Goal: Task Accomplishment & Management: Use online tool/utility

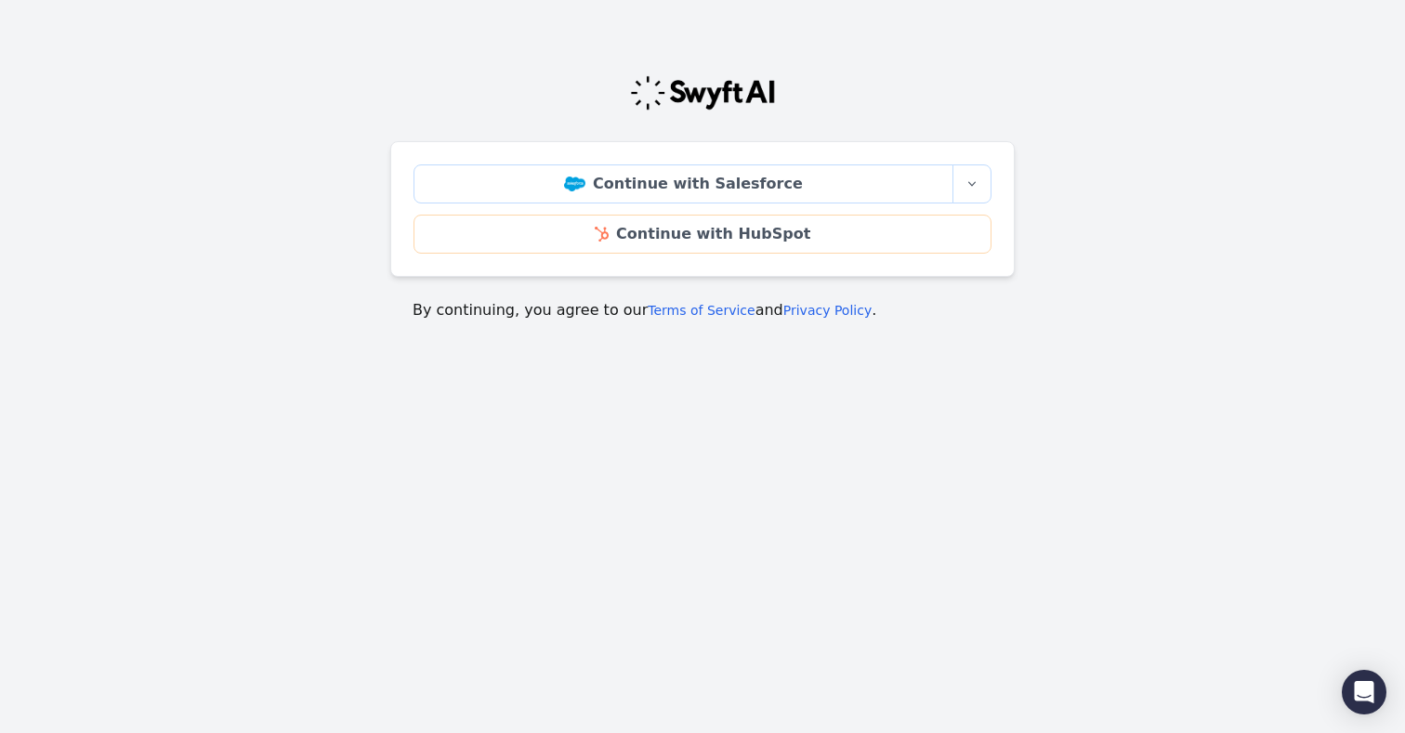
click at [991, 182] on div "Continue with Salesforce More sign-in options Continue with Salesforce Sandbox …" at bounding box center [702, 209] width 624 height 136
click at [977, 182] on icon "button" at bounding box center [971, 184] width 15 height 15
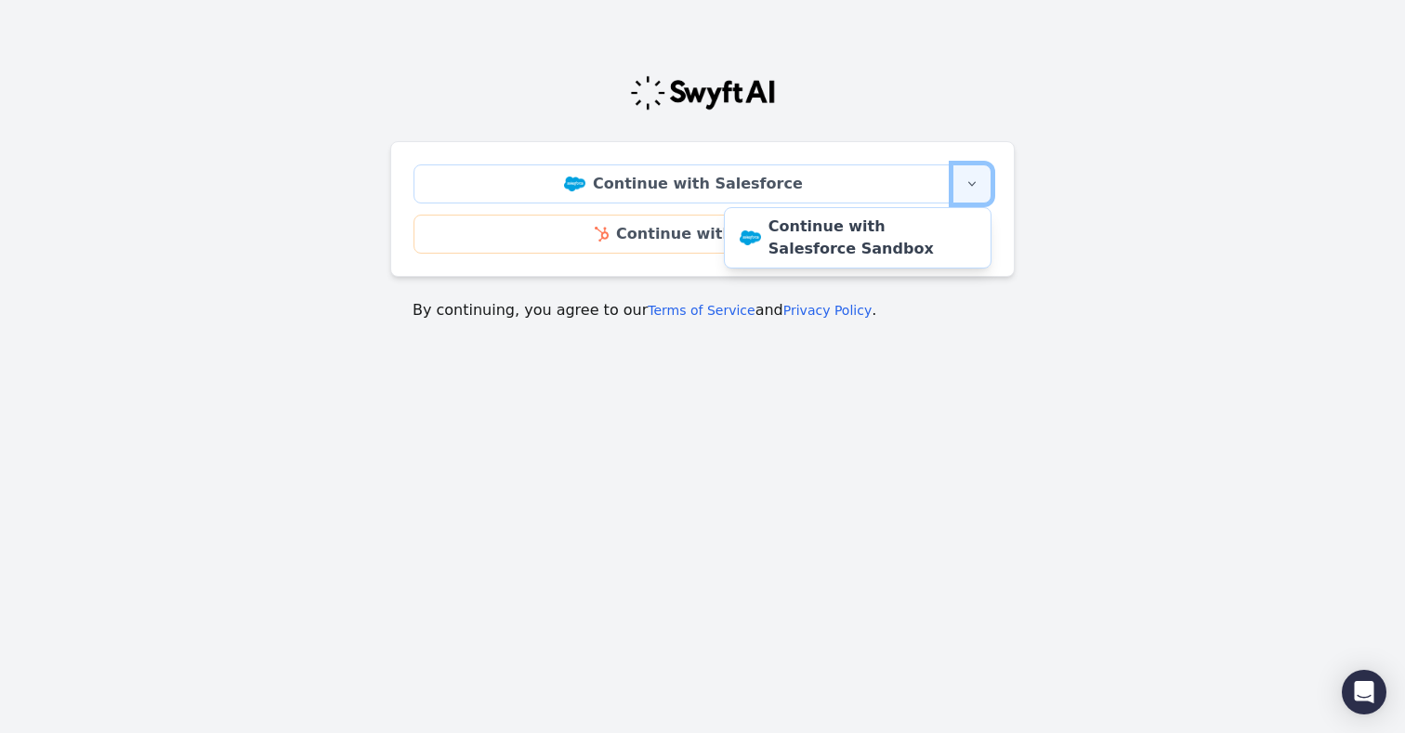
click at [977, 181] on icon "button" at bounding box center [971, 184] width 15 height 15
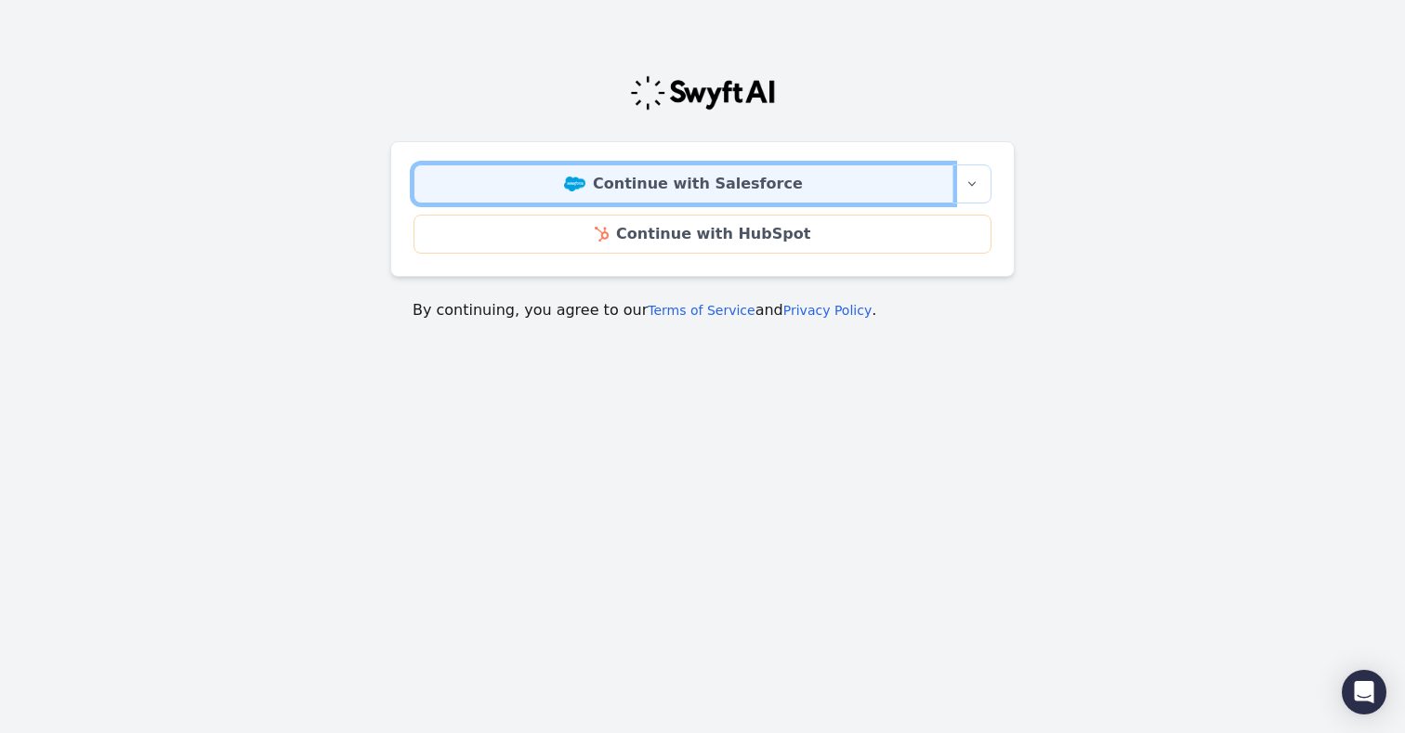
click at [780, 184] on link "Continue with Salesforce" at bounding box center [683, 183] width 540 height 39
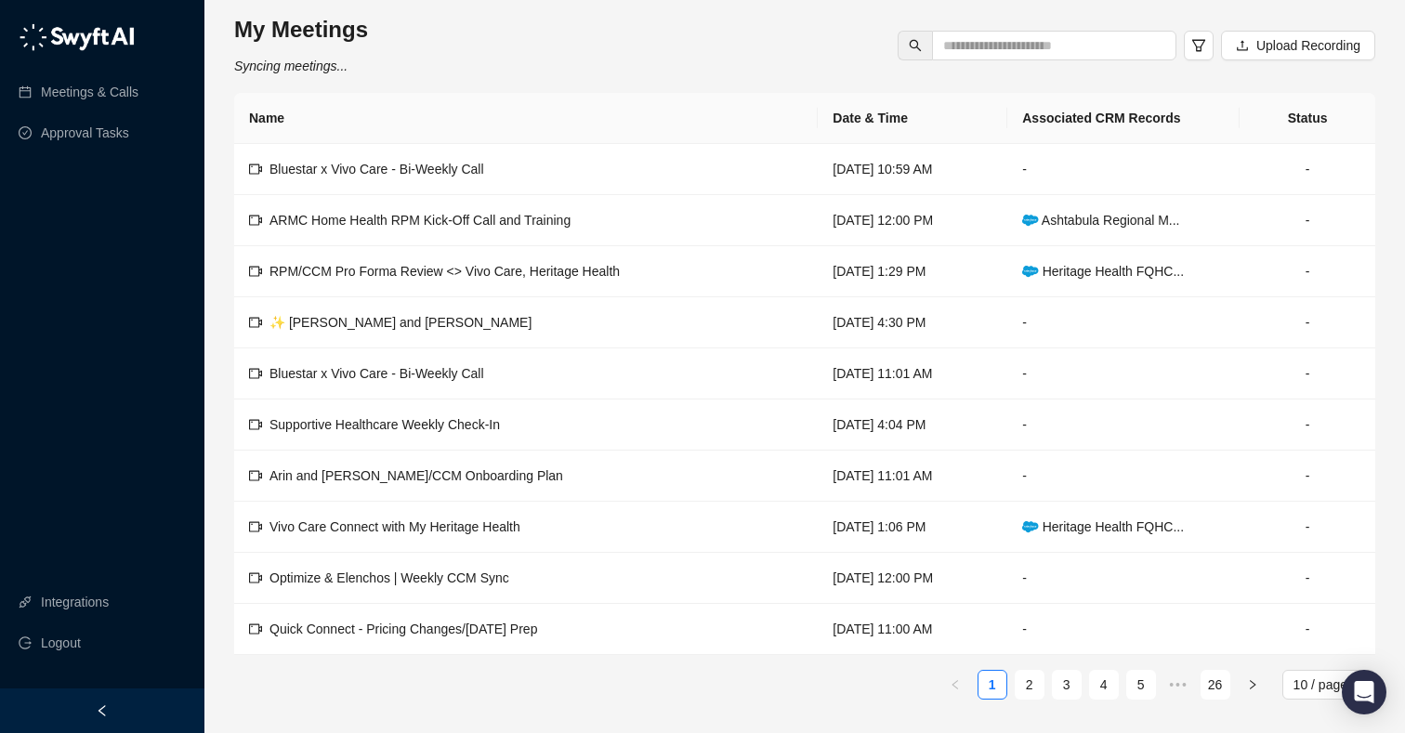
click at [660, 35] on div "My Meetings Syncing meetings... Upload Recording" at bounding box center [804, 45] width 1141 height 61
click at [581, 34] on div "My Meetings Last synced a few seconds ago Upload Recording" at bounding box center [804, 45] width 1141 height 61
click at [46, 596] on link "Integrations" at bounding box center [75, 601] width 68 height 37
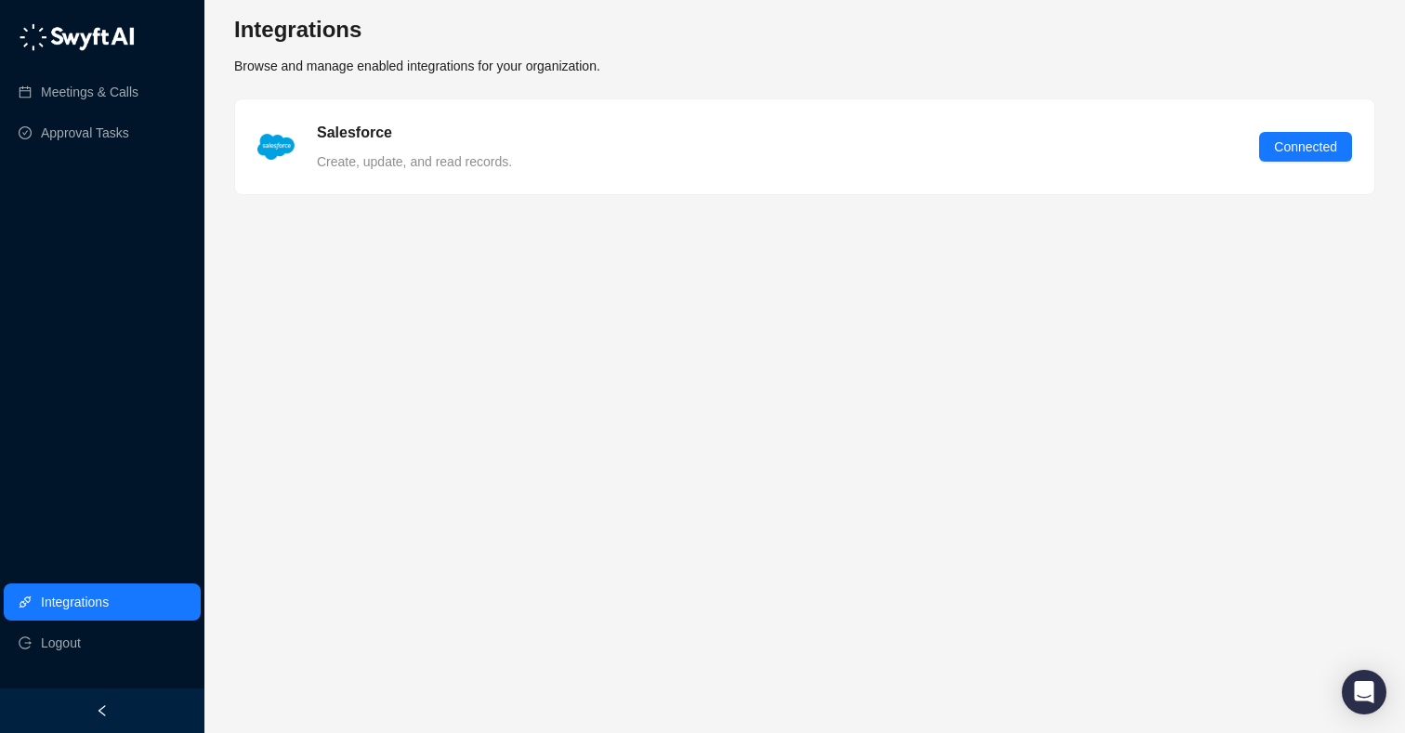
click at [697, 149] on div "Salesforce Create, update, and read records. Connected" at bounding box center [804, 147] width 1094 height 50
